Goal: Information Seeking & Learning: Understand process/instructions

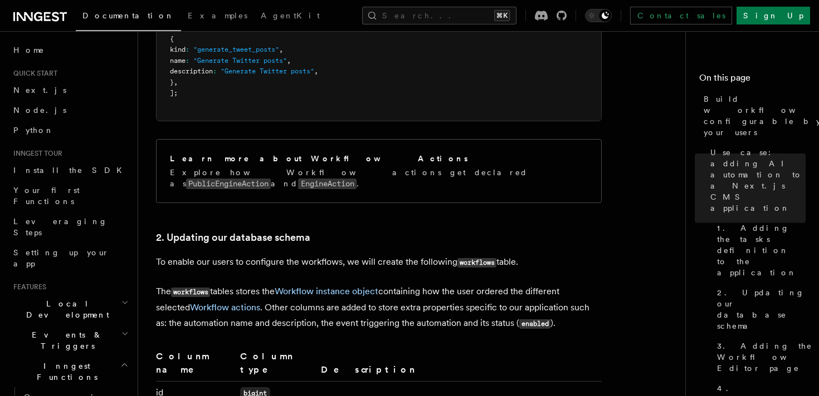
scroll to position [1679, 0]
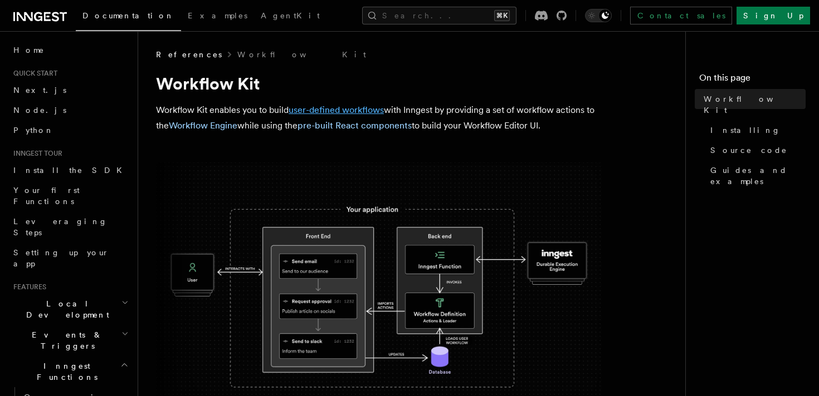
click at [348, 110] on link "user-defined workflows" at bounding box center [335, 110] width 95 height 11
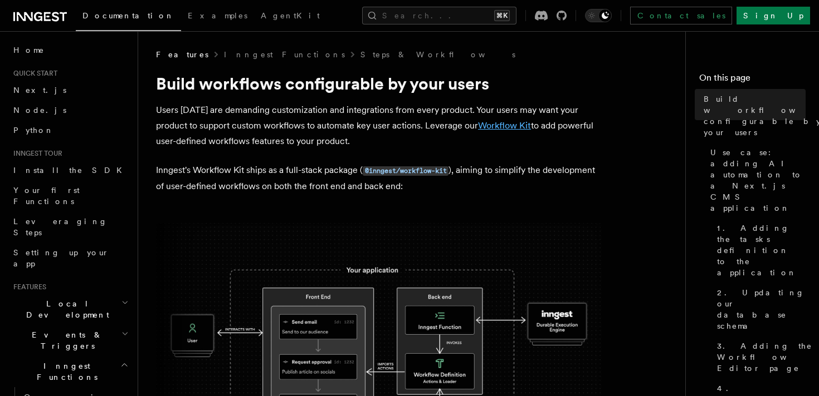
click at [503, 129] on link "Workflow Kit" at bounding box center [504, 125] width 53 height 11
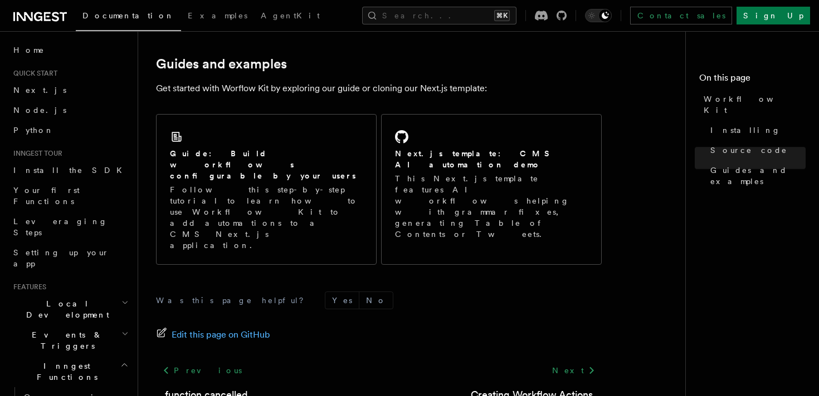
scroll to position [778, 0]
